Goal: Transaction & Acquisition: Purchase product/service

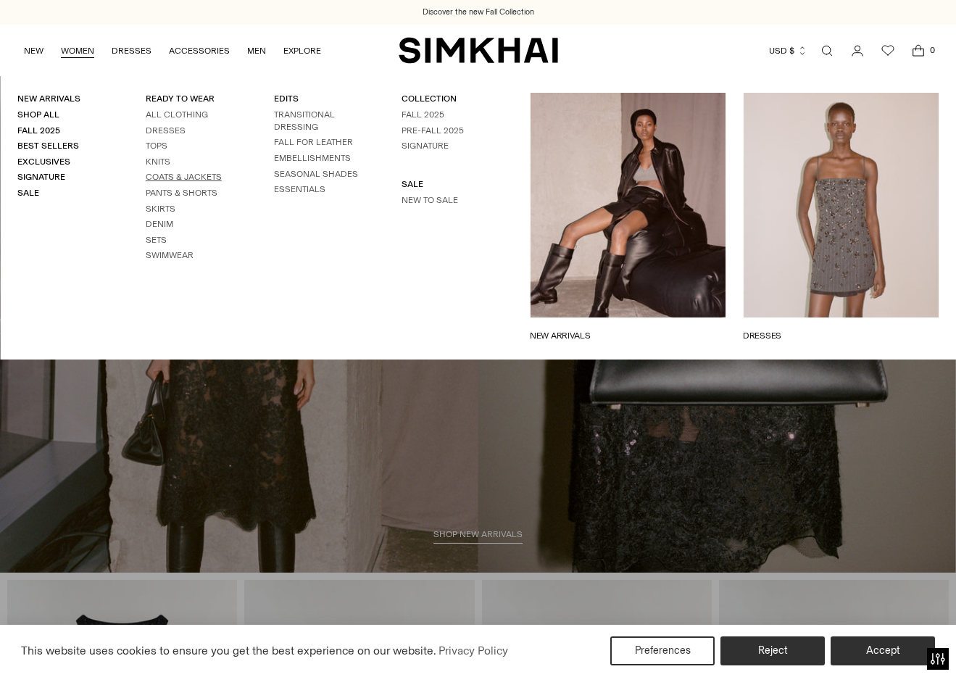
click at [191, 180] on link "Coats & Jackets" at bounding box center [184, 177] width 76 height 10
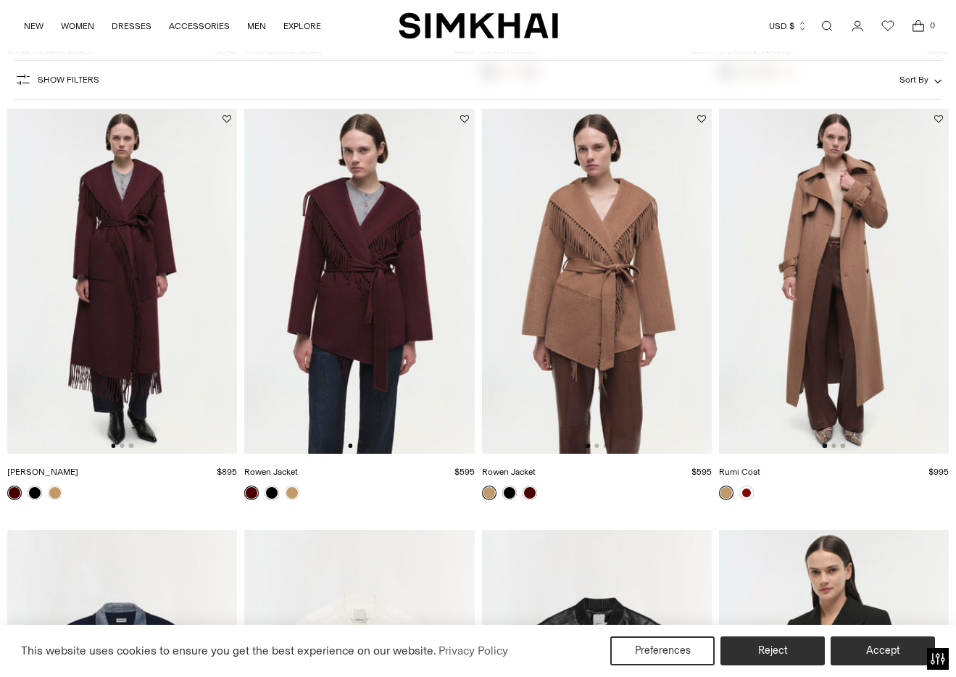
scroll to position [2179, 0]
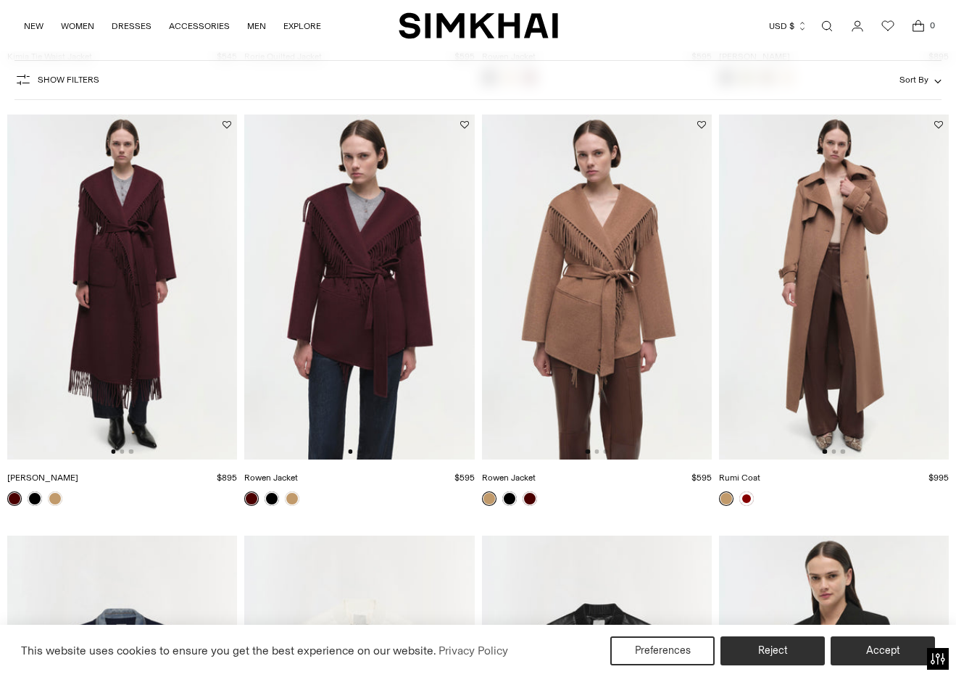
click at [400, 291] on img at bounding box center [359, 287] width 230 height 345
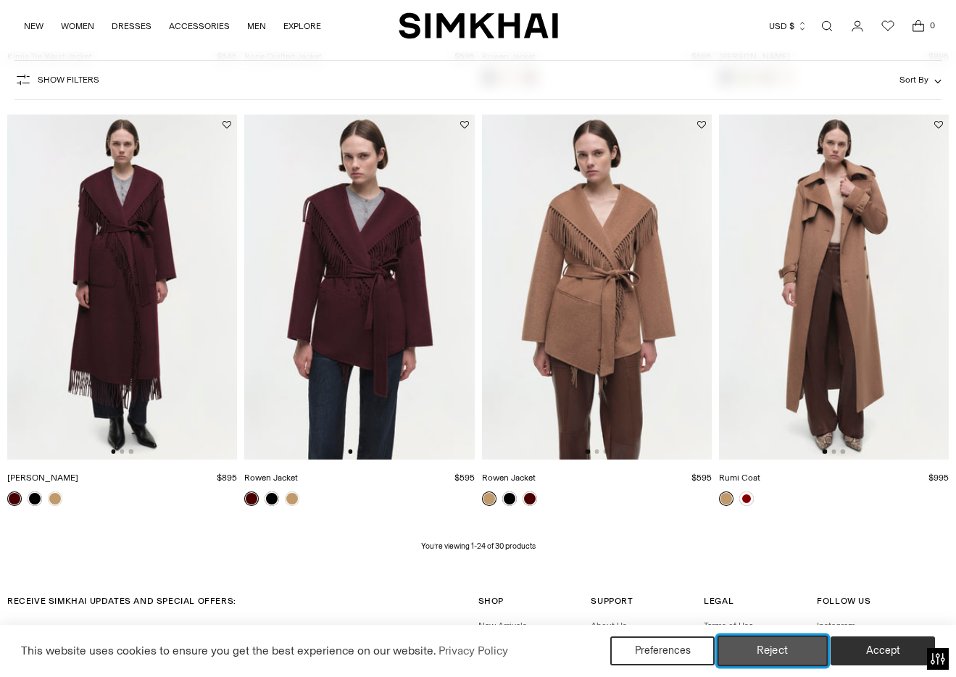
click at [782, 650] on button "Reject" at bounding box center [773, 651] width 111 height 30
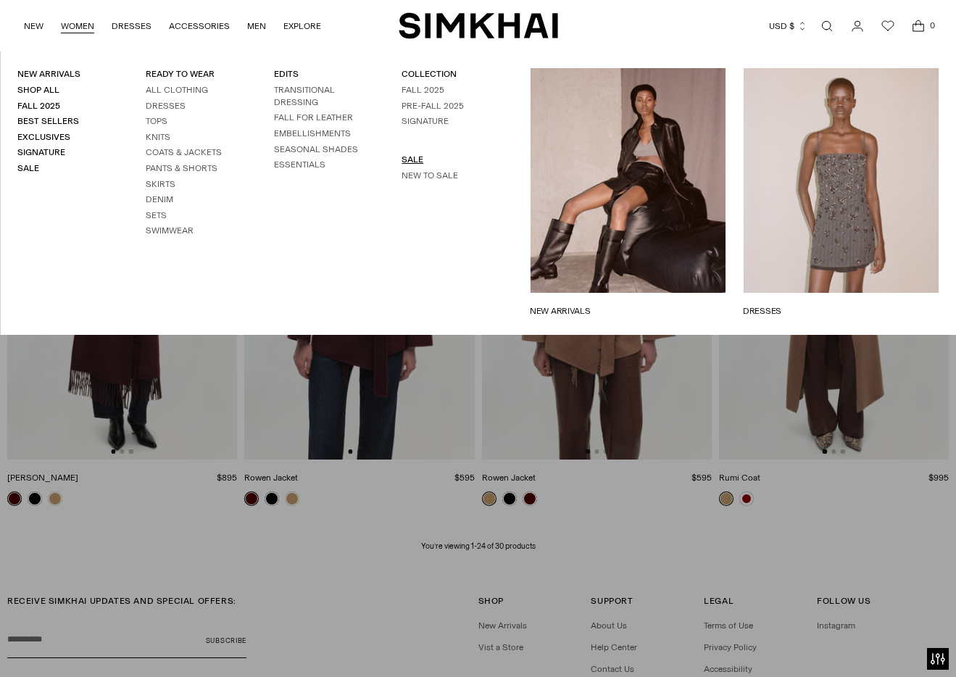
click at [414, 160] on link "SALE" at bounding box center [413, 159] width 22 height 10
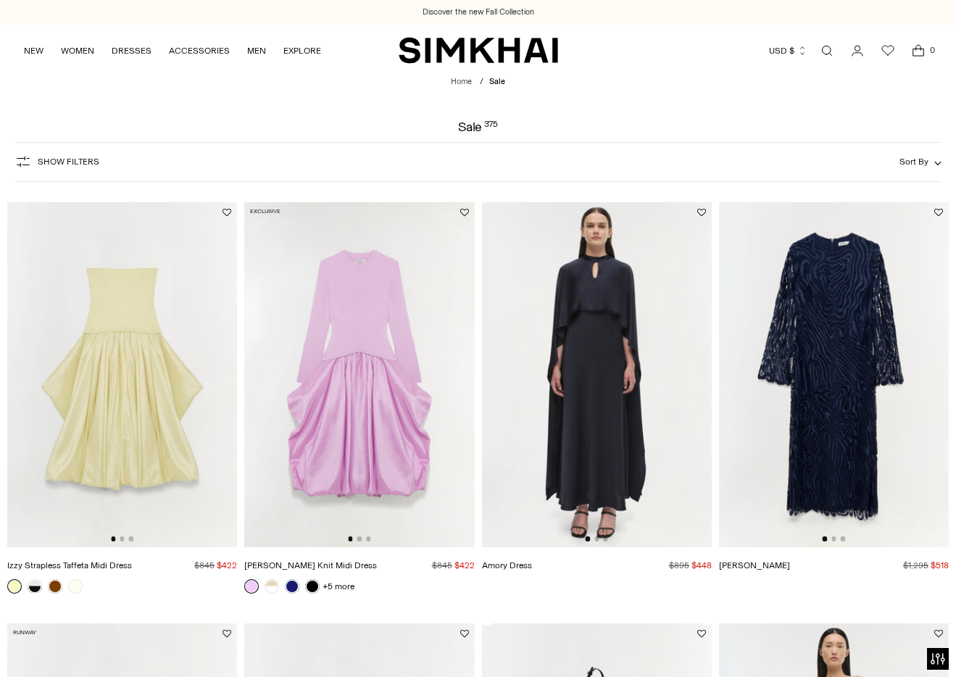
click at [88, 158] on span "Show Filters" at bounding box center [69, 162] width 62 height 10
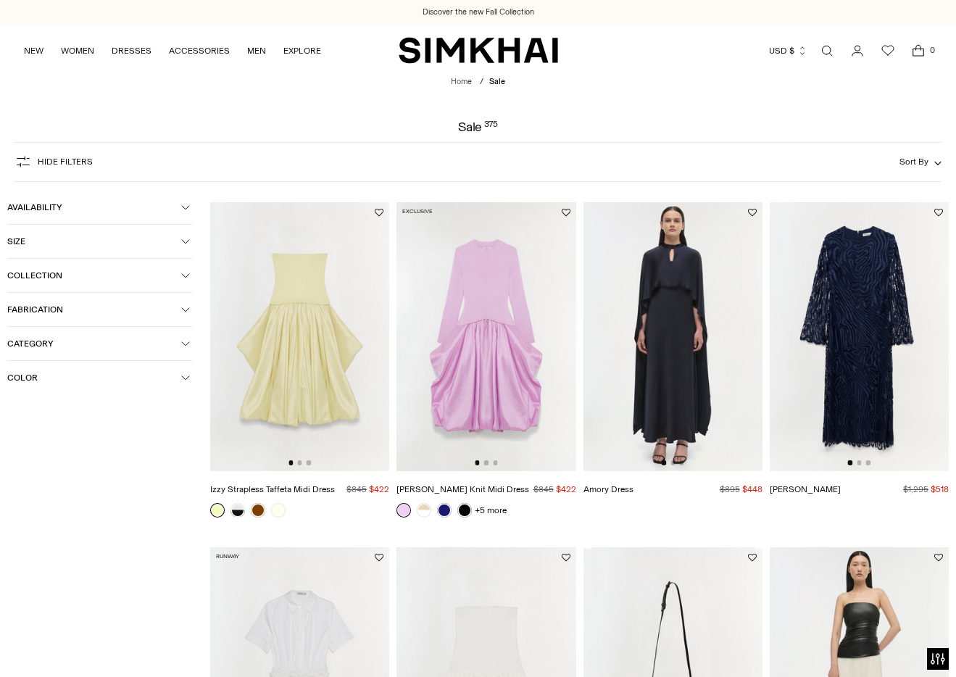
click at [183, 344] on icon "button" at bounding box center [185, 343] width 9 height 9
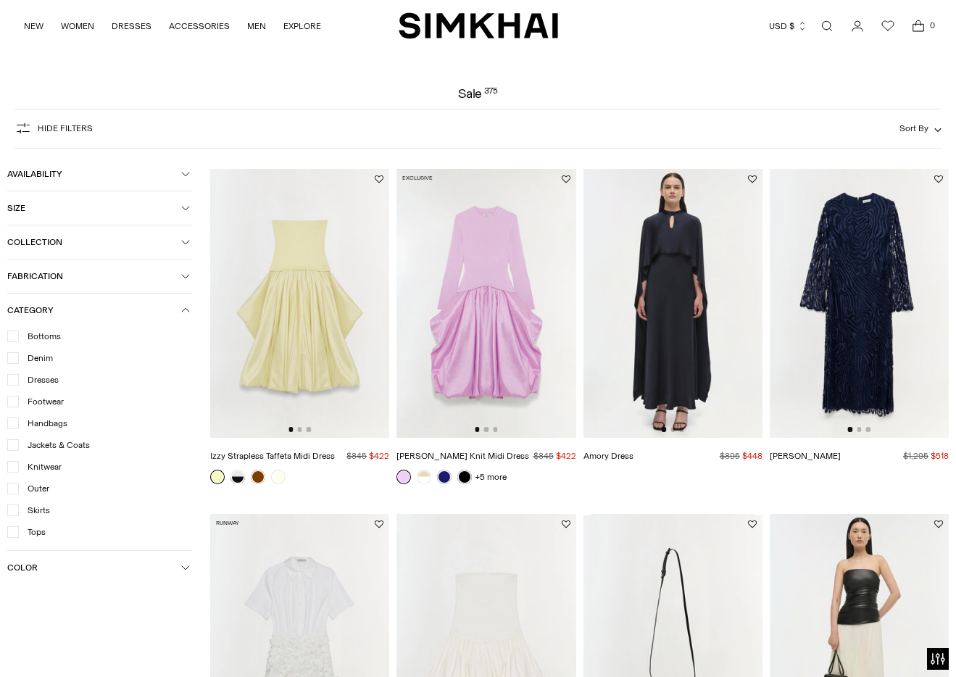
scroll to position [35, 0]
click at [84, 448] on span "Jackets & Coats" at bounding box center [54, 443] width 71 height 13
